Goal: Task Accomplishment & Management: Manage account settings

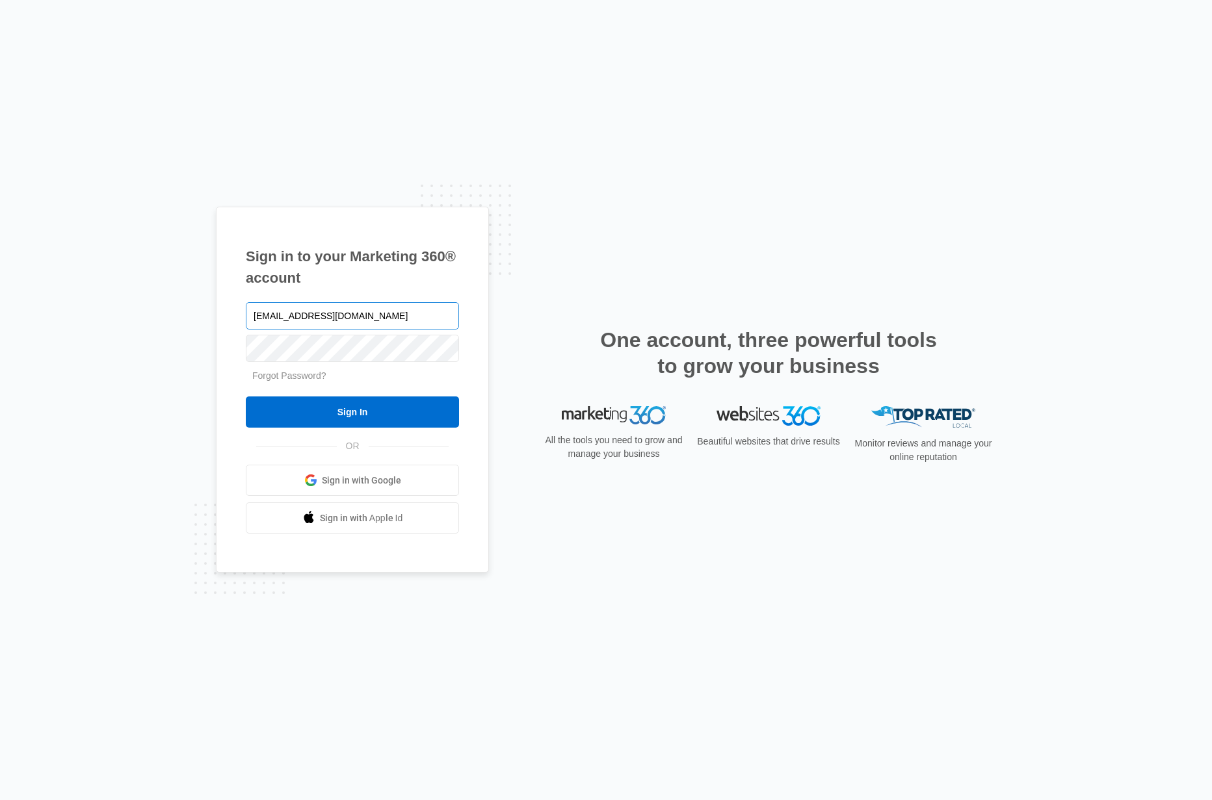
type input "speterson@biztv.com"
click at [381, 406] on input "Sign In" at bounding box center [352, 412] width 213 height 31
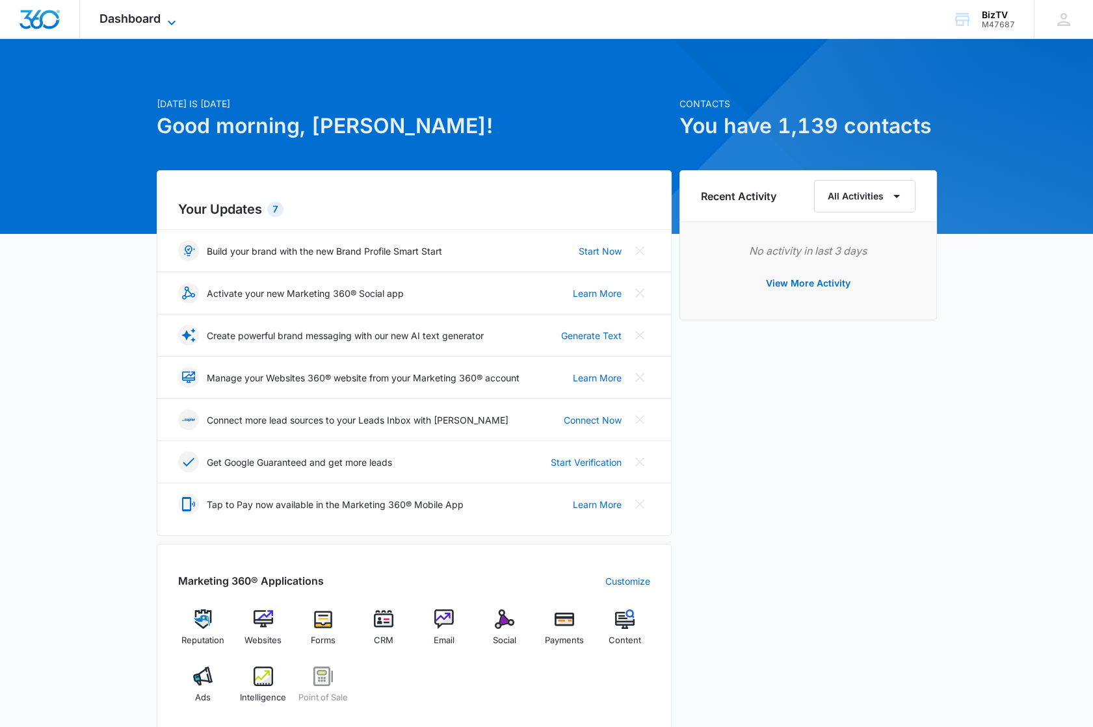
click at [138, 15] on span "Dashboard" at bounding box center [129, 19] width 61 height 14
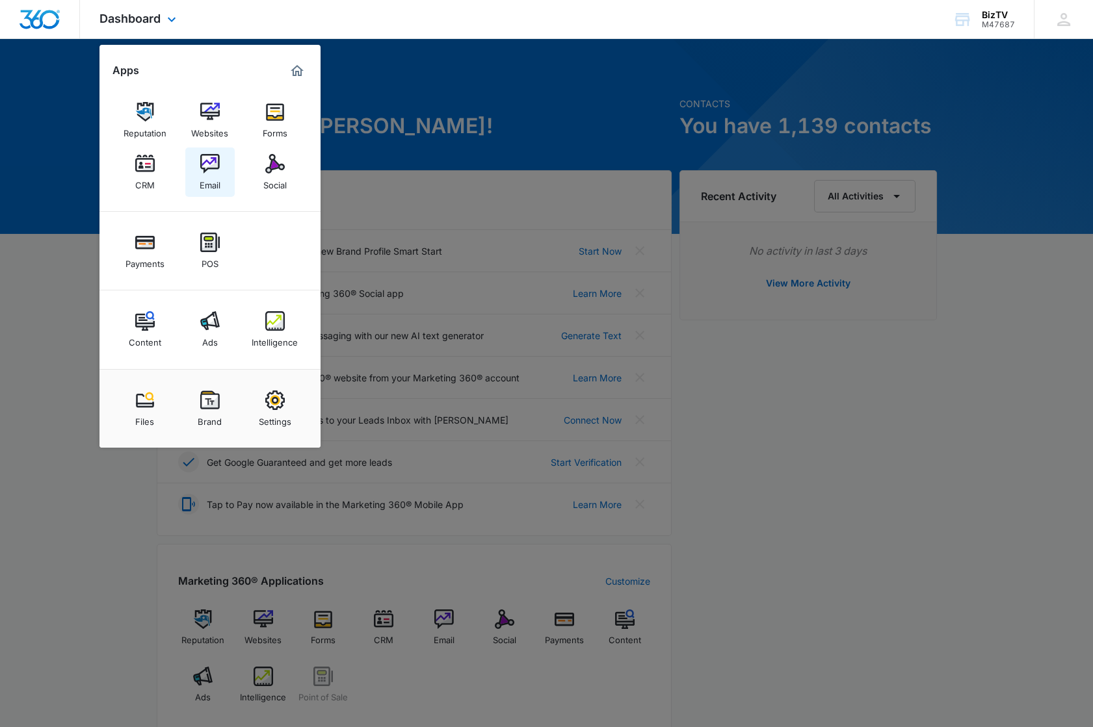
click at [209, 166] on img at bounding box center [210, 164] width 20 height 20
